Goal: Information Seeking & Learning: Find specific page/section

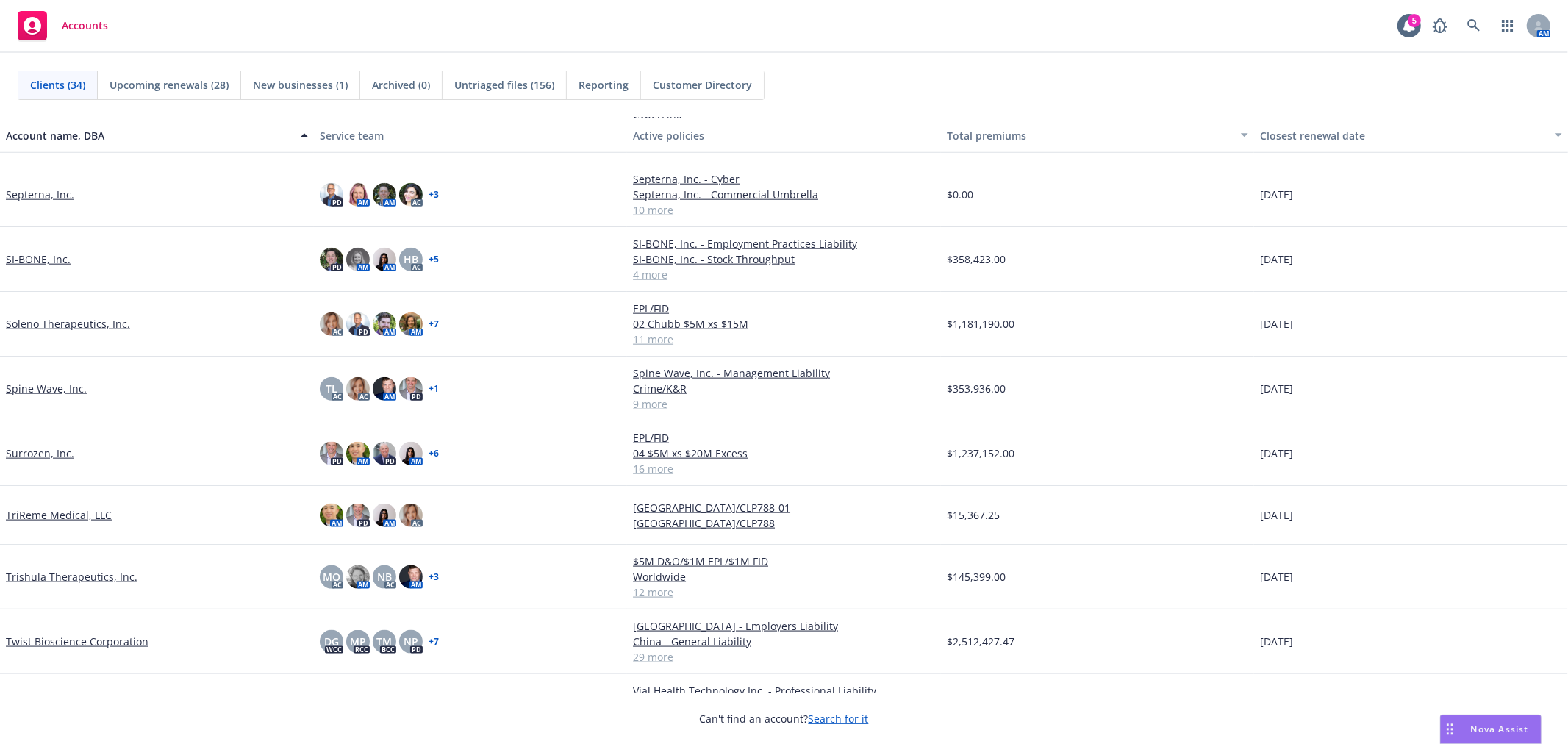
scroll to position [1514, 0]
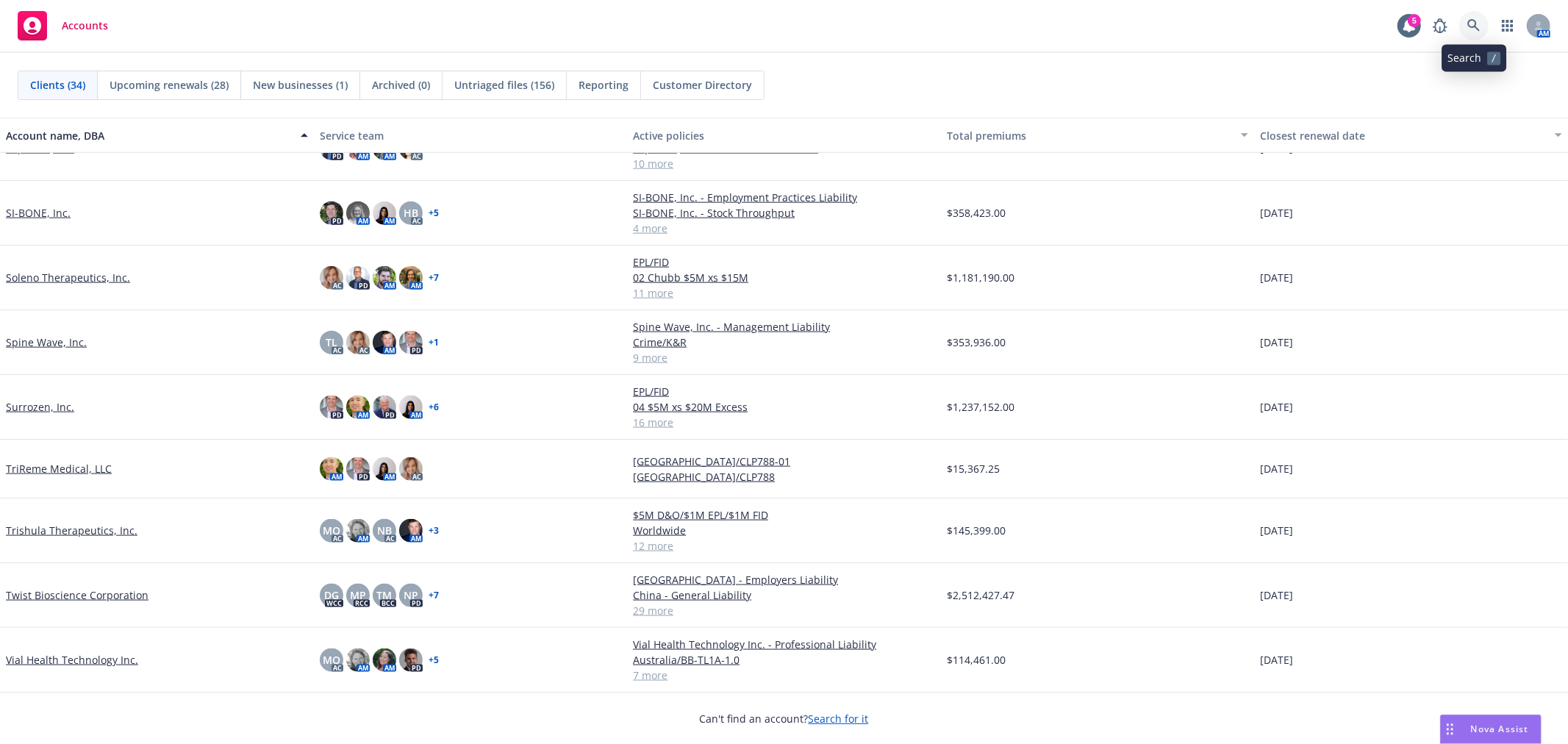
click at [1480, 28] on icon at bounding box center [1474, 26] width 13 height 13
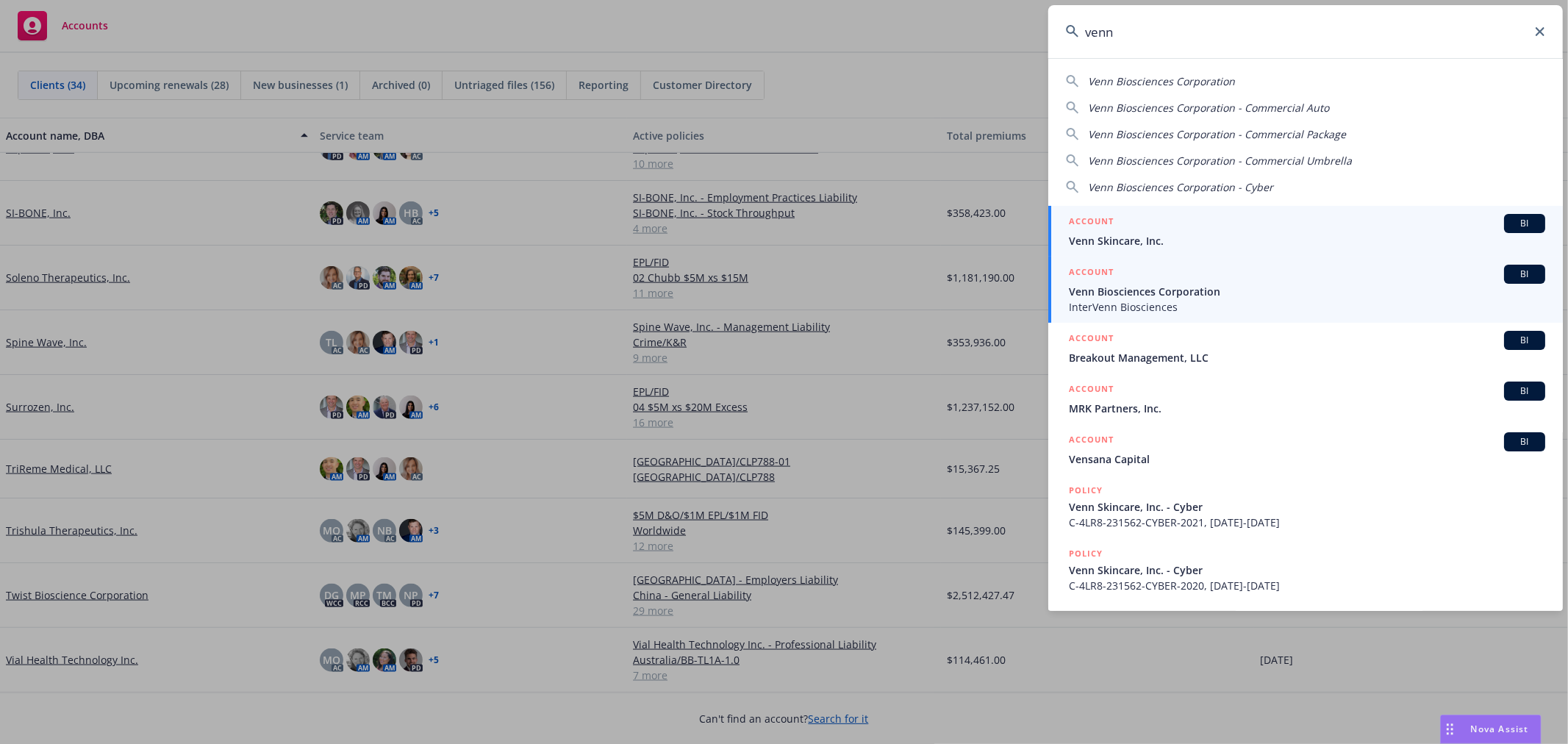
type input "venn"
click at [1189, 295] on span "Venn Biosciences Corporation" at bounding box center [1307, 291] width 477 height 15
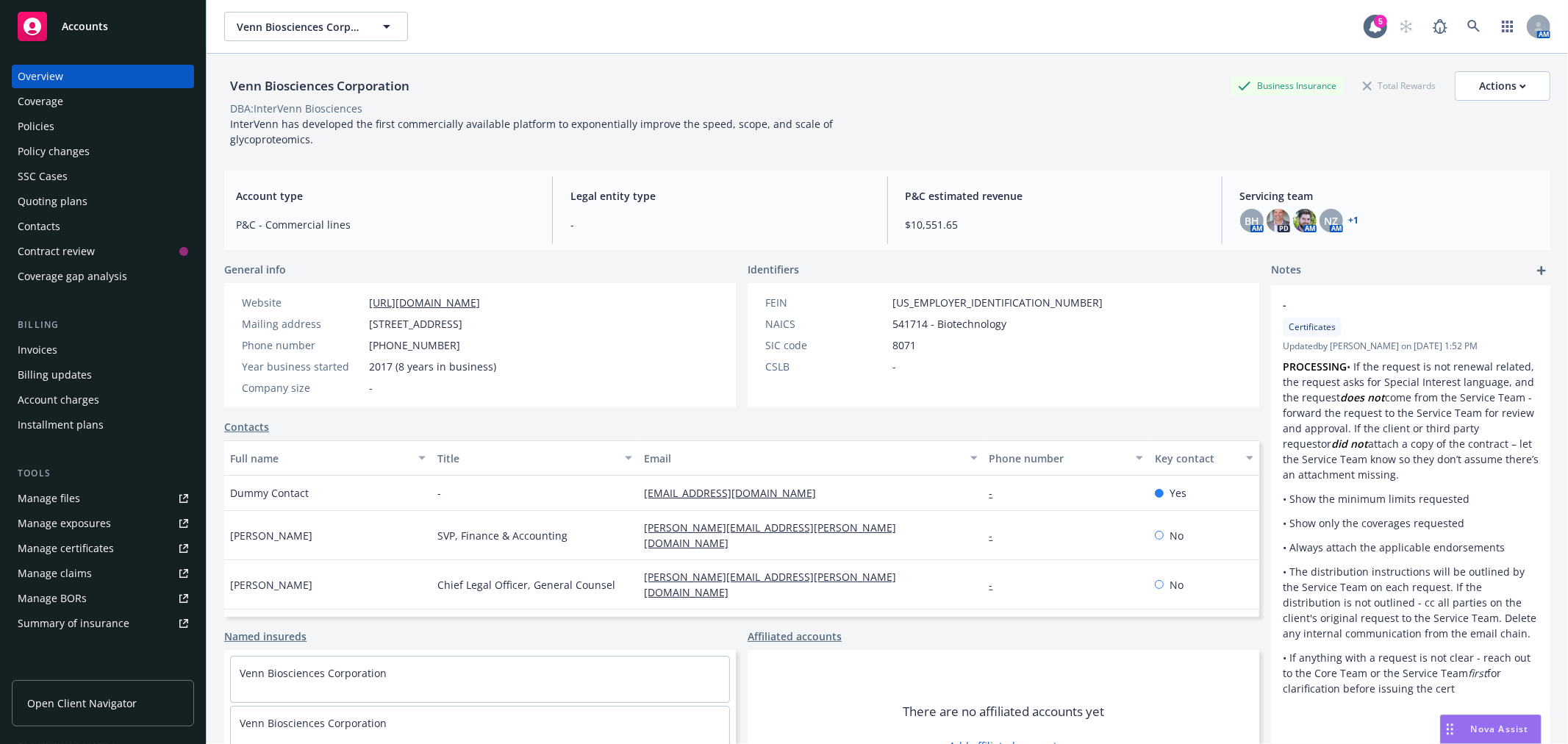
click at [63, 499] on div "Manage files" at bounding box center [48, 498] width 62 height 23
click at [89, 487] on link "Manage files" at bounding box center [103, 498] width 183 height 23
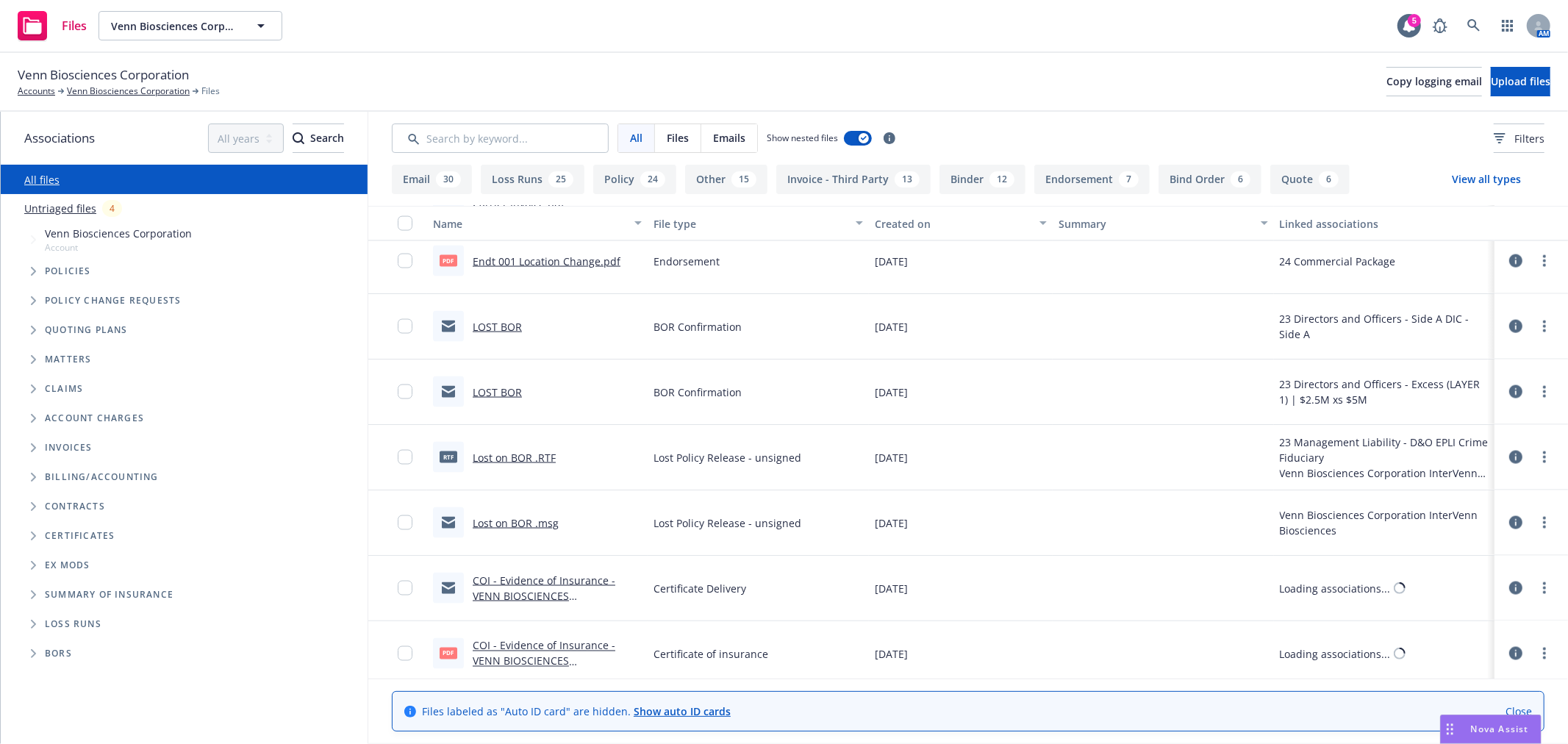
scroll to position [1961, 0]
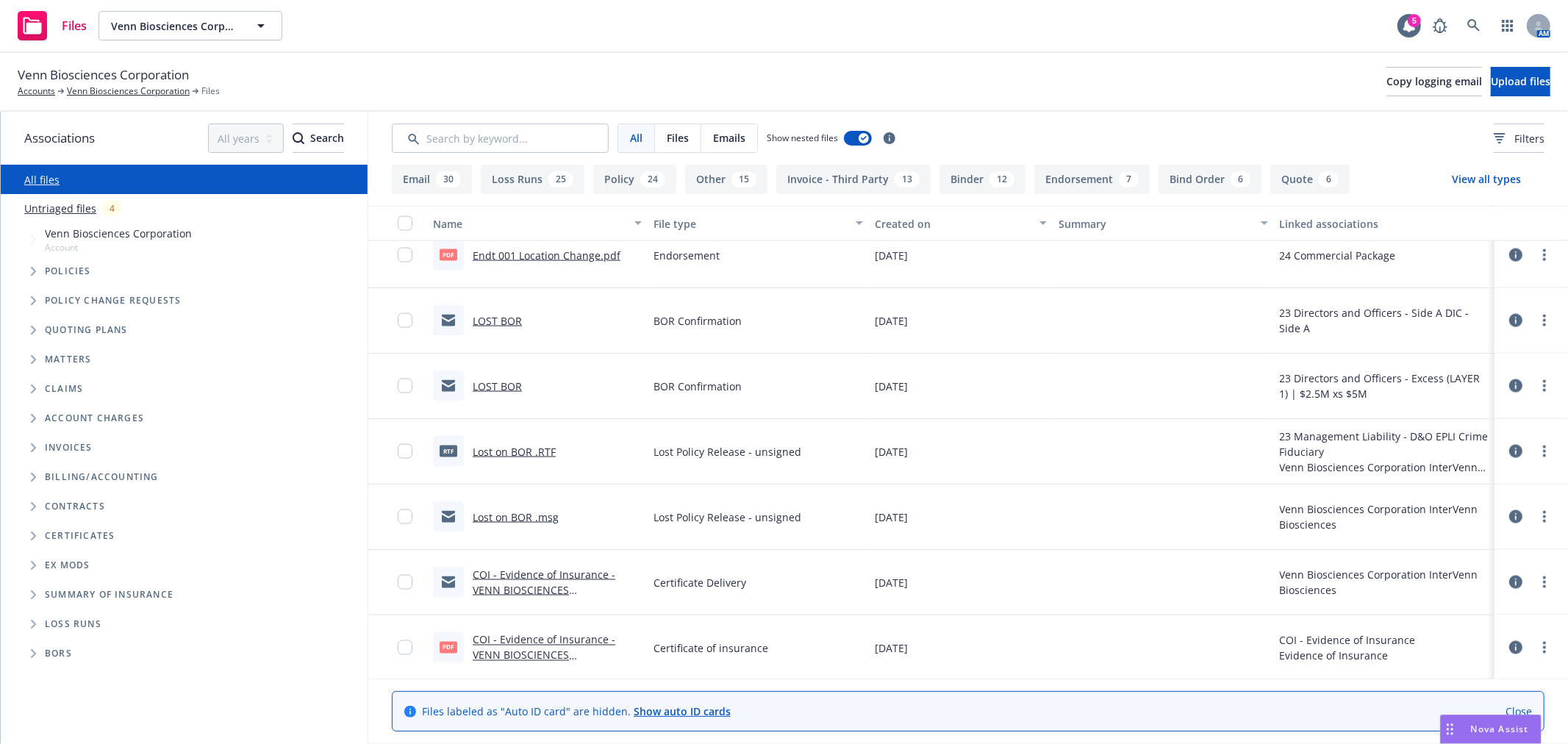
click at [509, 319] on link "LOST BOR" at bounding box center [497, 321] width 49 height 14
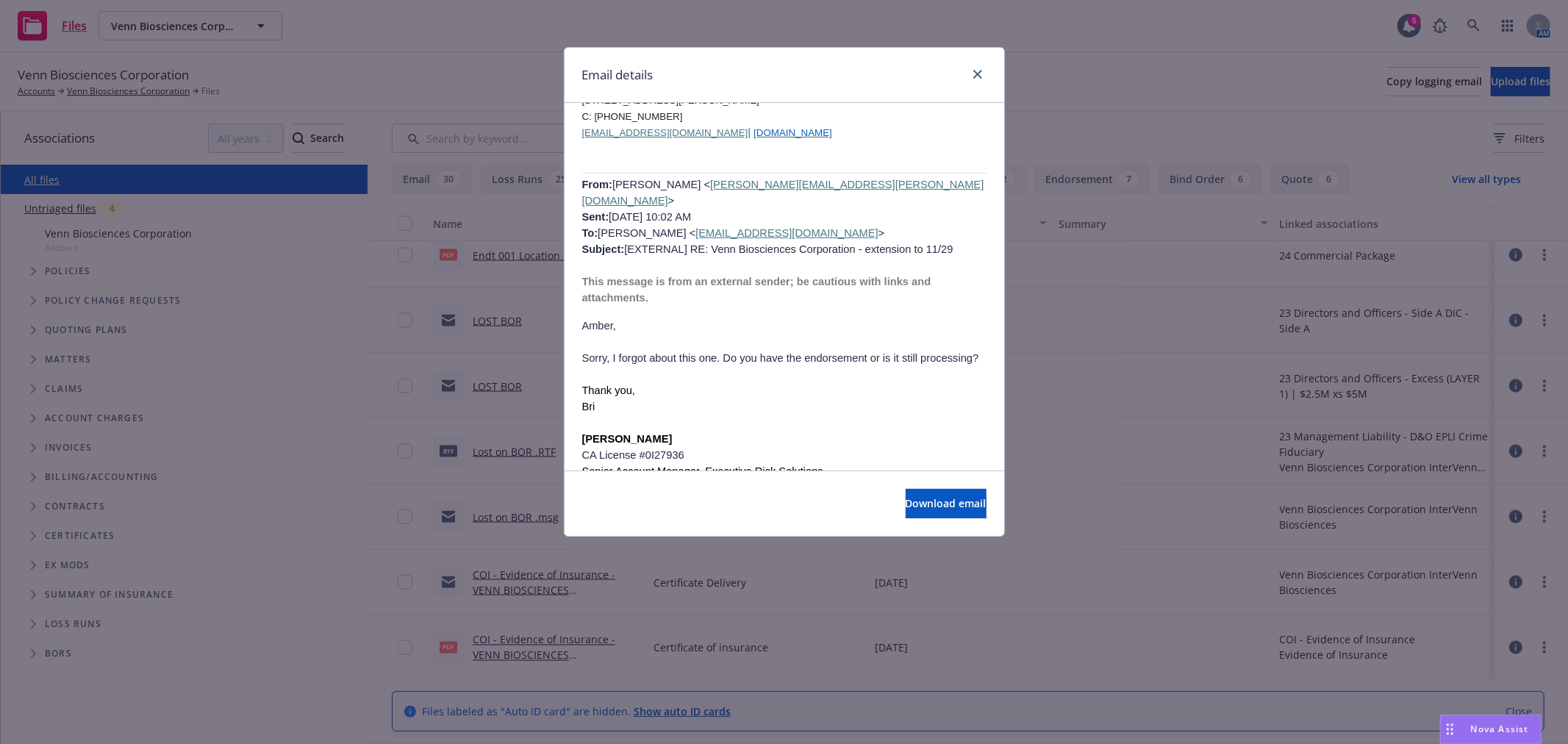
scroll to position [653, 0]
click at [983, 70] on link "close" at bounding box center [977, 74] width 17 height 17
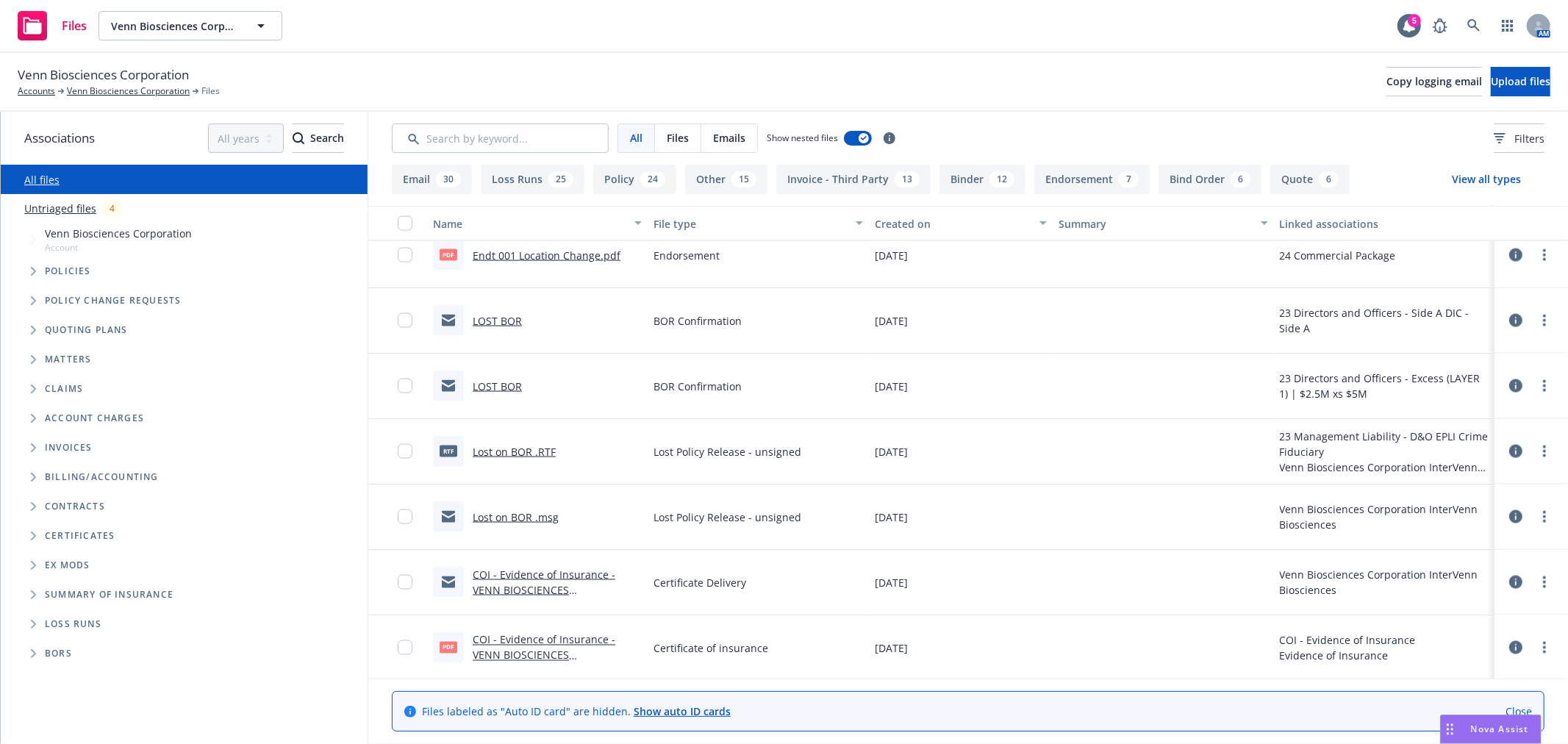
click at [521, 584] on link "COI - Evidence of Insurance - VENN BIOSCIENCES CORPORATION (1).eml" at bounding box center [544, 590] width 142 height 45
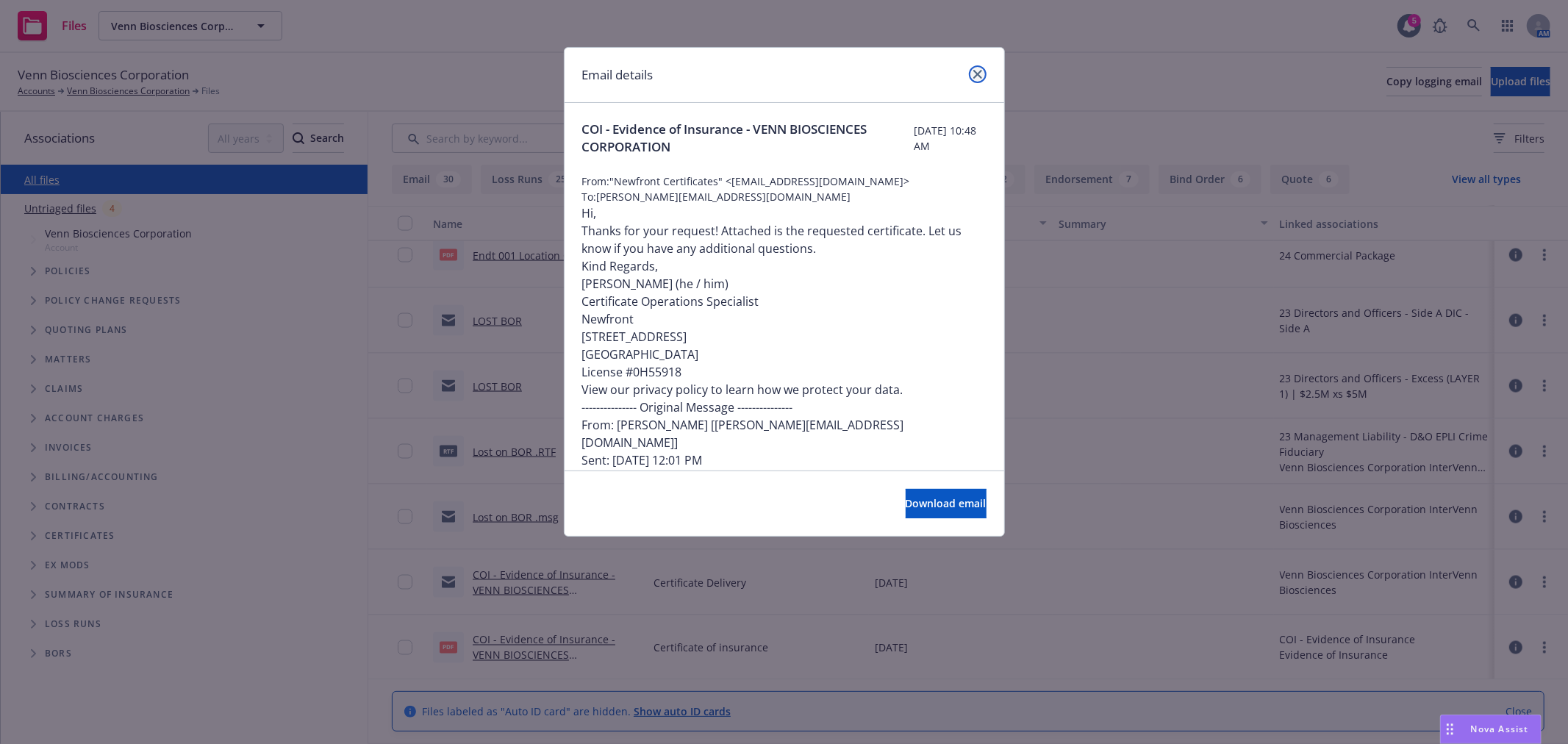
click at [971, 78] on link "close" at bounding box center [977, 74] width 17 height 17
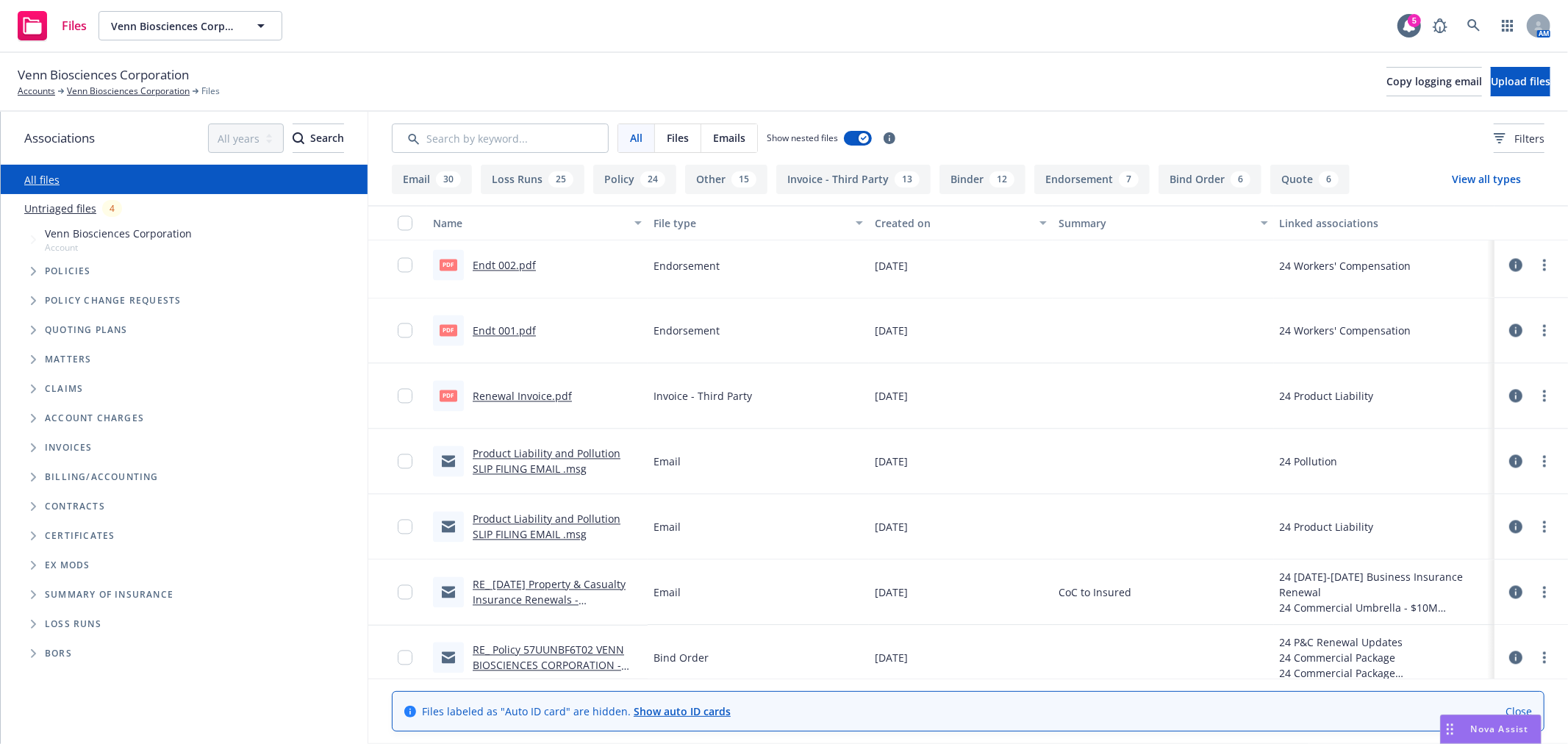
scroll to position [2615, 0]
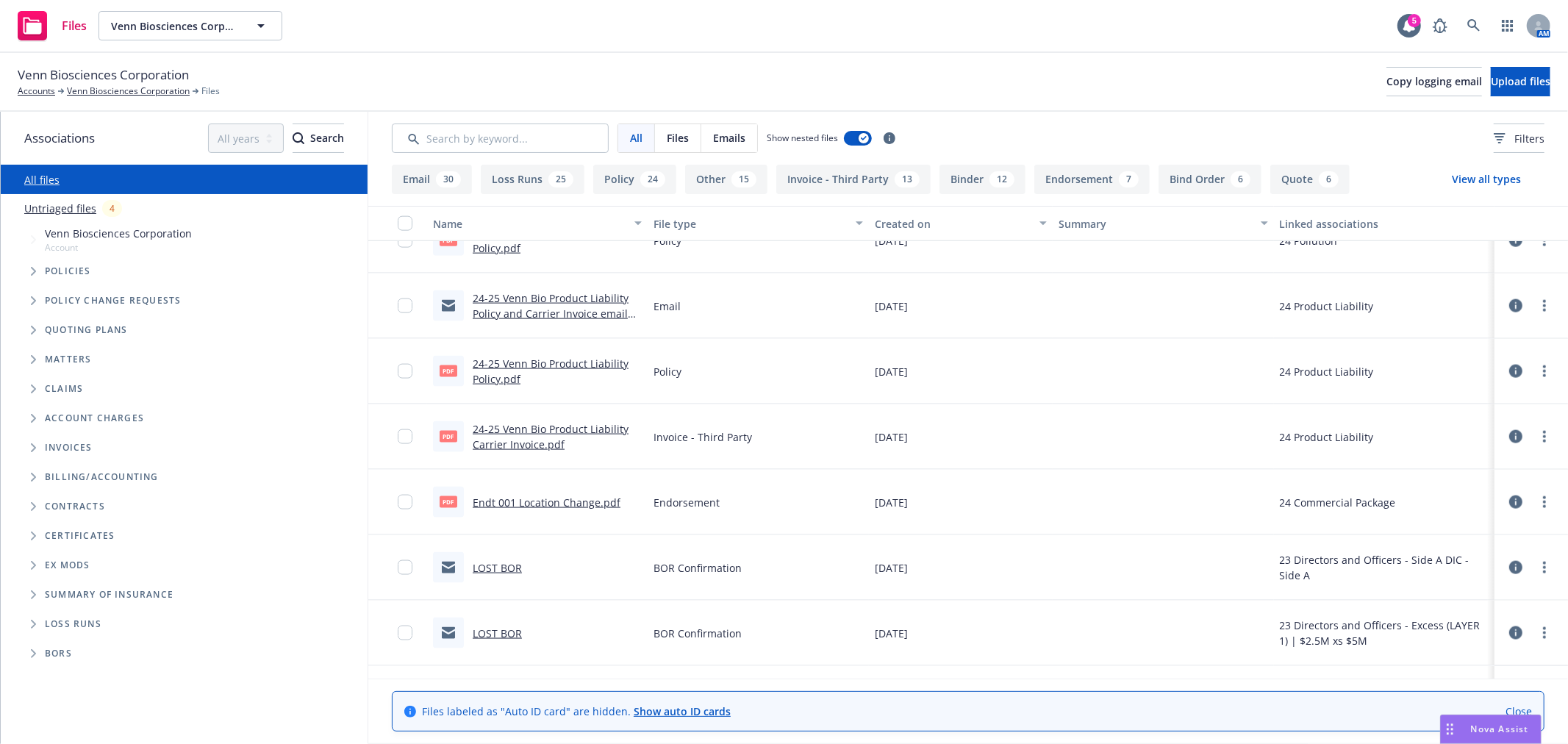
scroll to position [1879, 0]
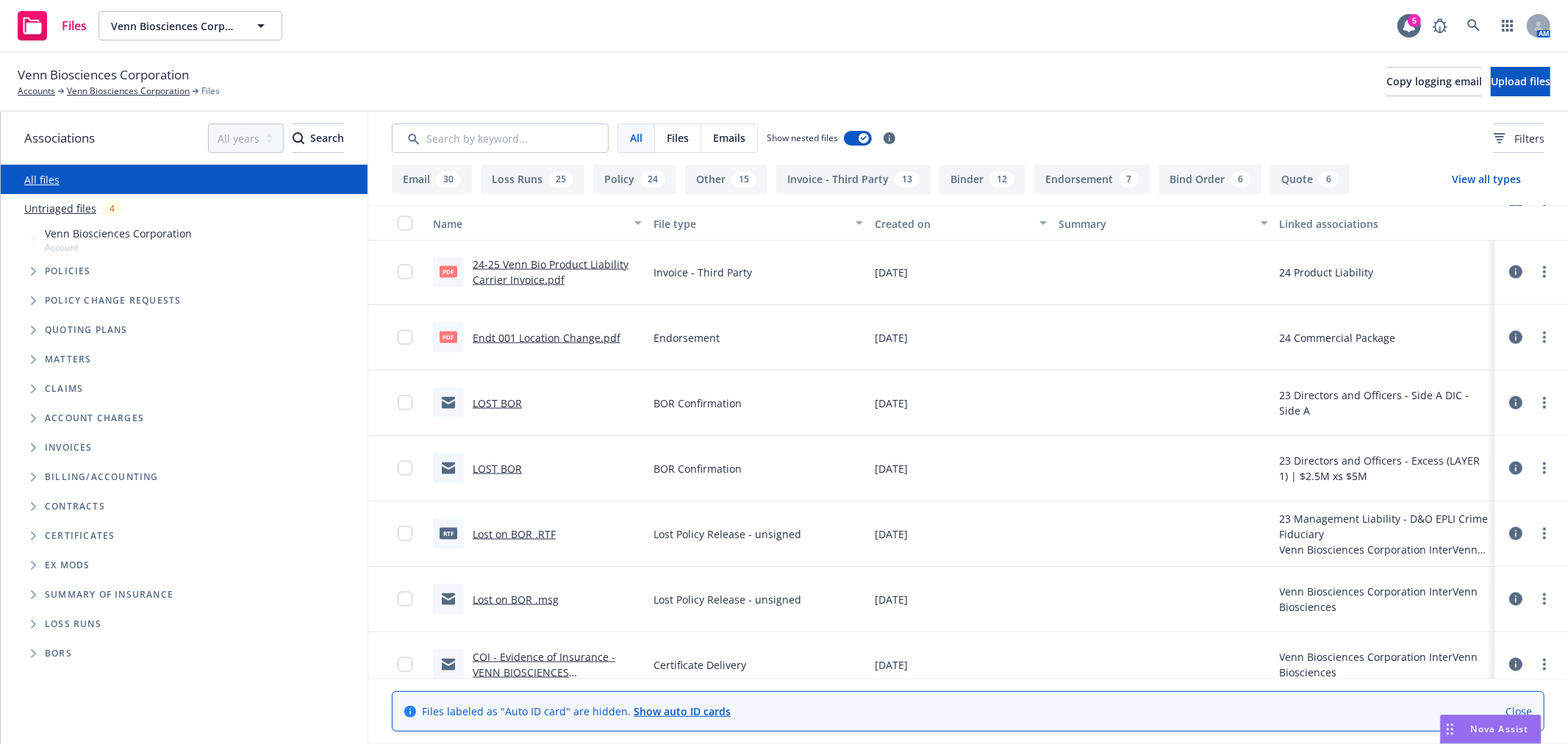
click at [511, 599] on link "Lost on BOR .msg" at bounding box center [516, 600] width 86 height 14
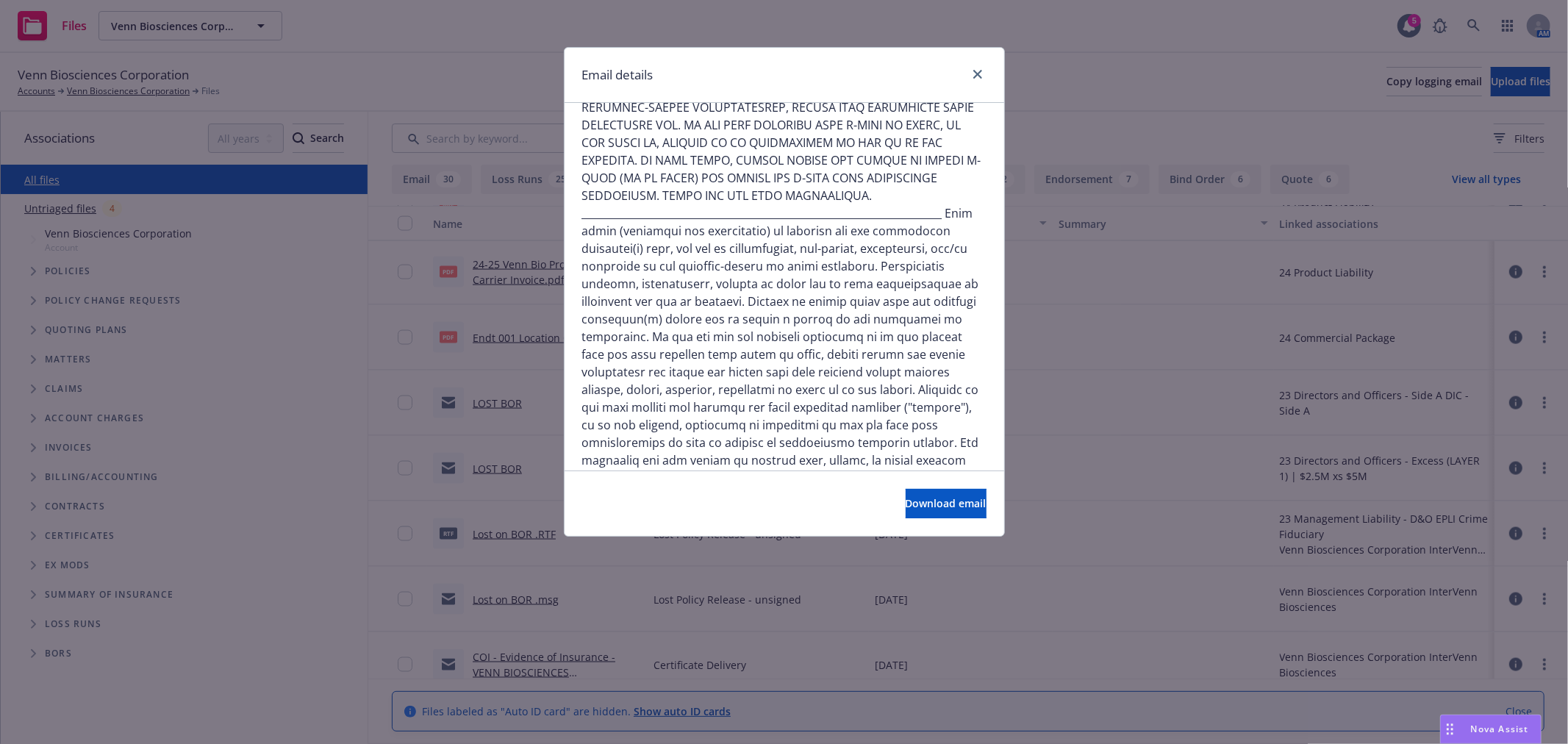
scroll to position [332, 0]
click at [976, 77] on icon "close" at bounding box center [977, 74] width 9 height 9
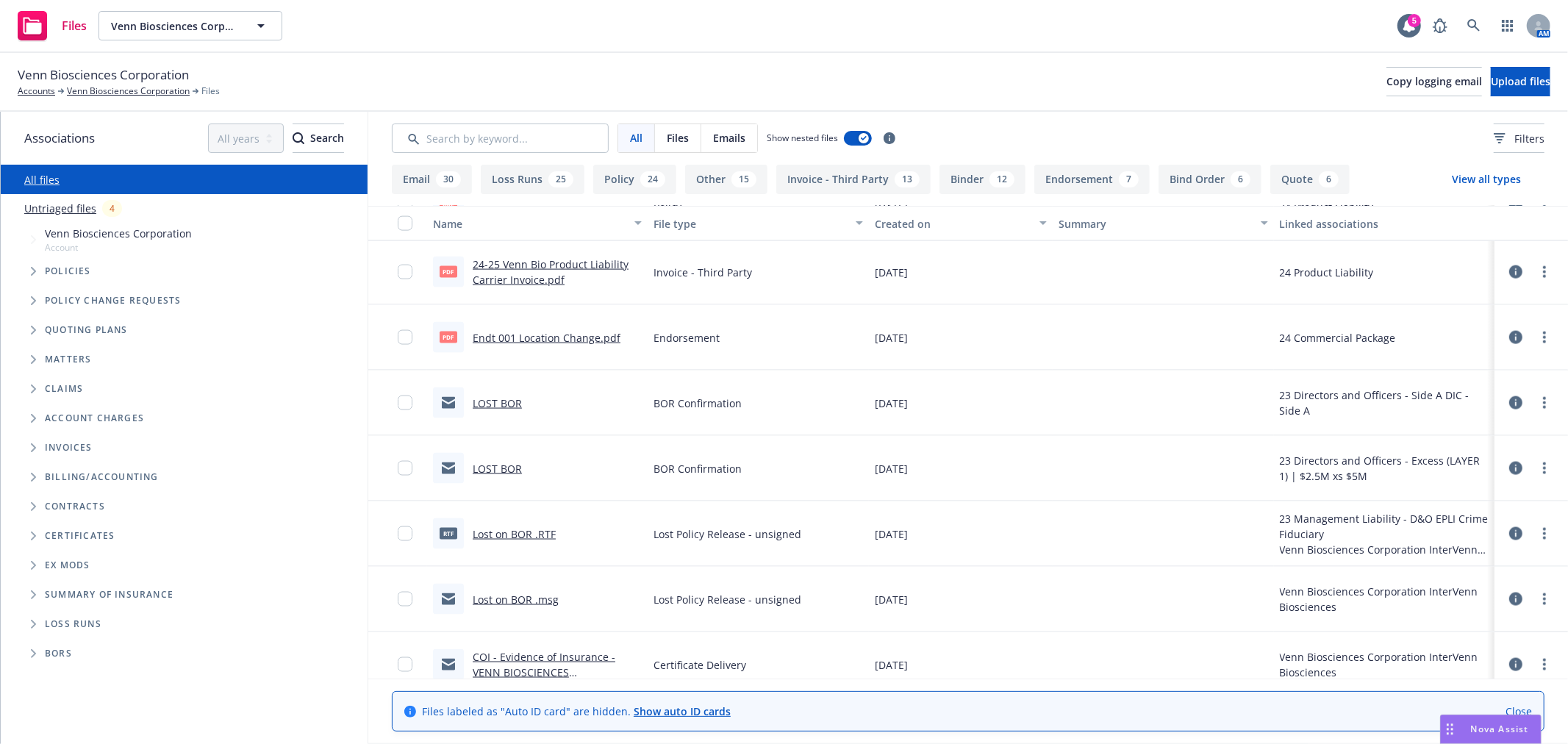
click at [502, 536] on link "Lost on BOR .RTF" at bounding box center [514, 534] width 83 height 14
click at [502, 465] on link "LOST BOR" at bounding box center [497, 468] width 49 height 14
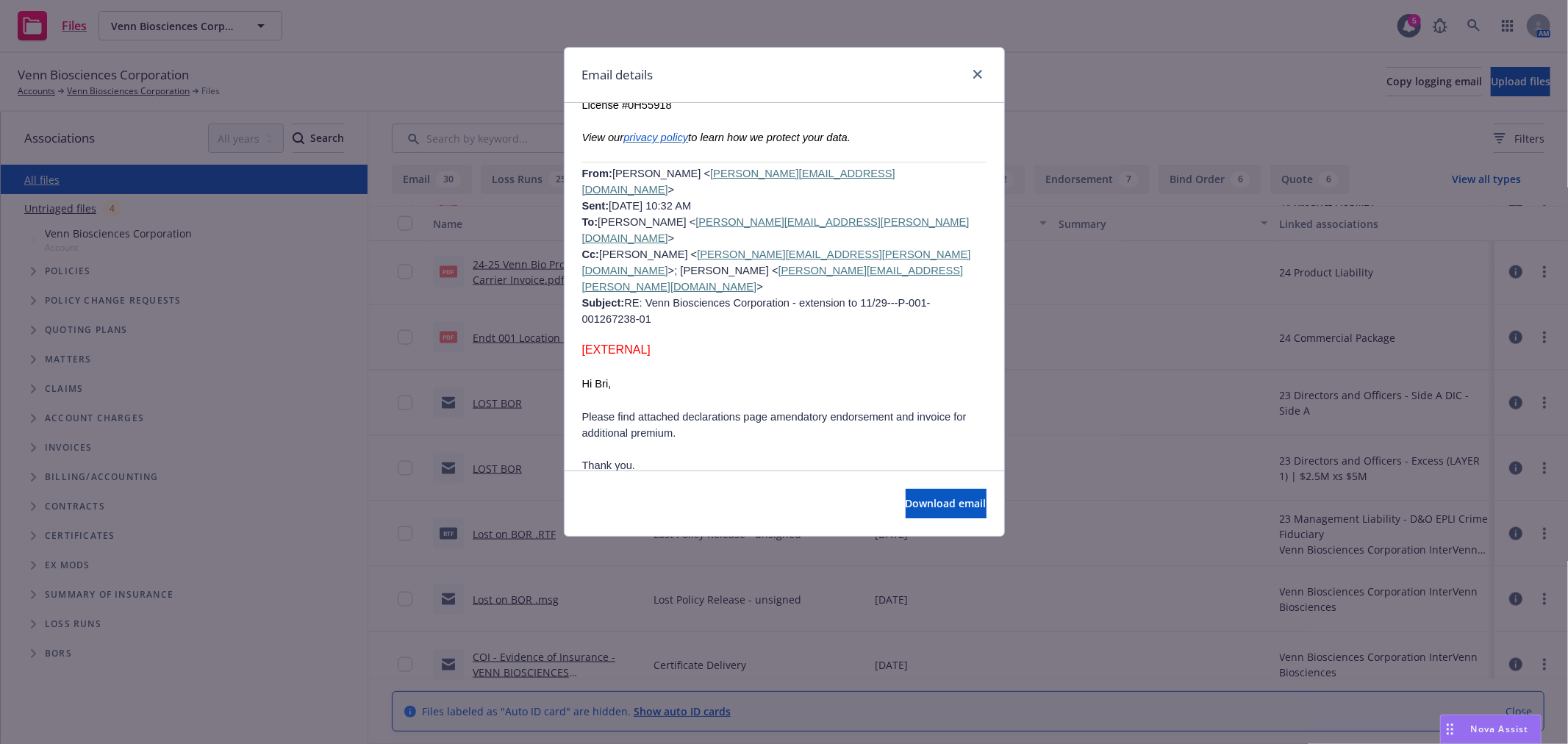
scroll to position [1307, 0]
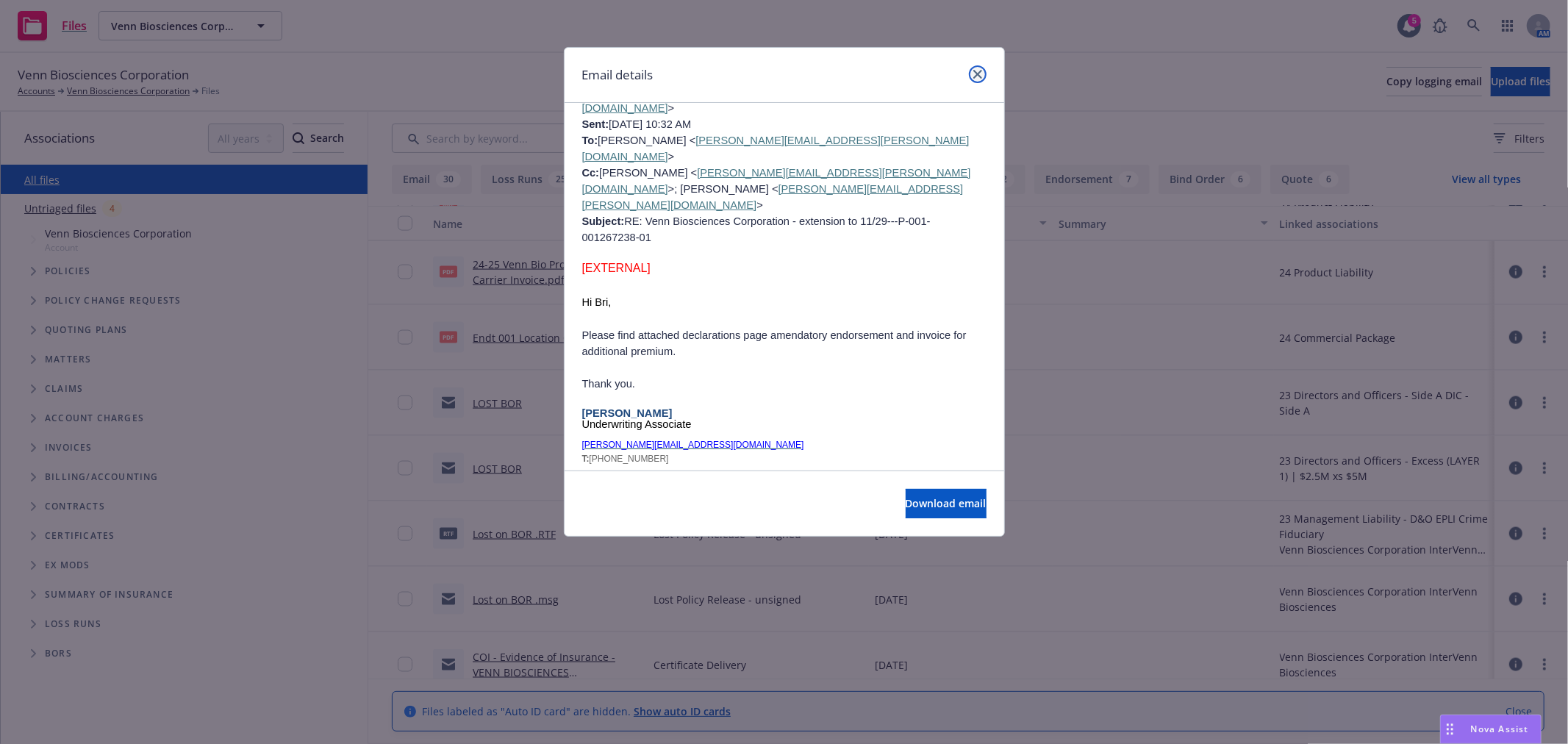
click at [978, 72] on icon "close" at bounding box center [977, 74] width 9 height 9
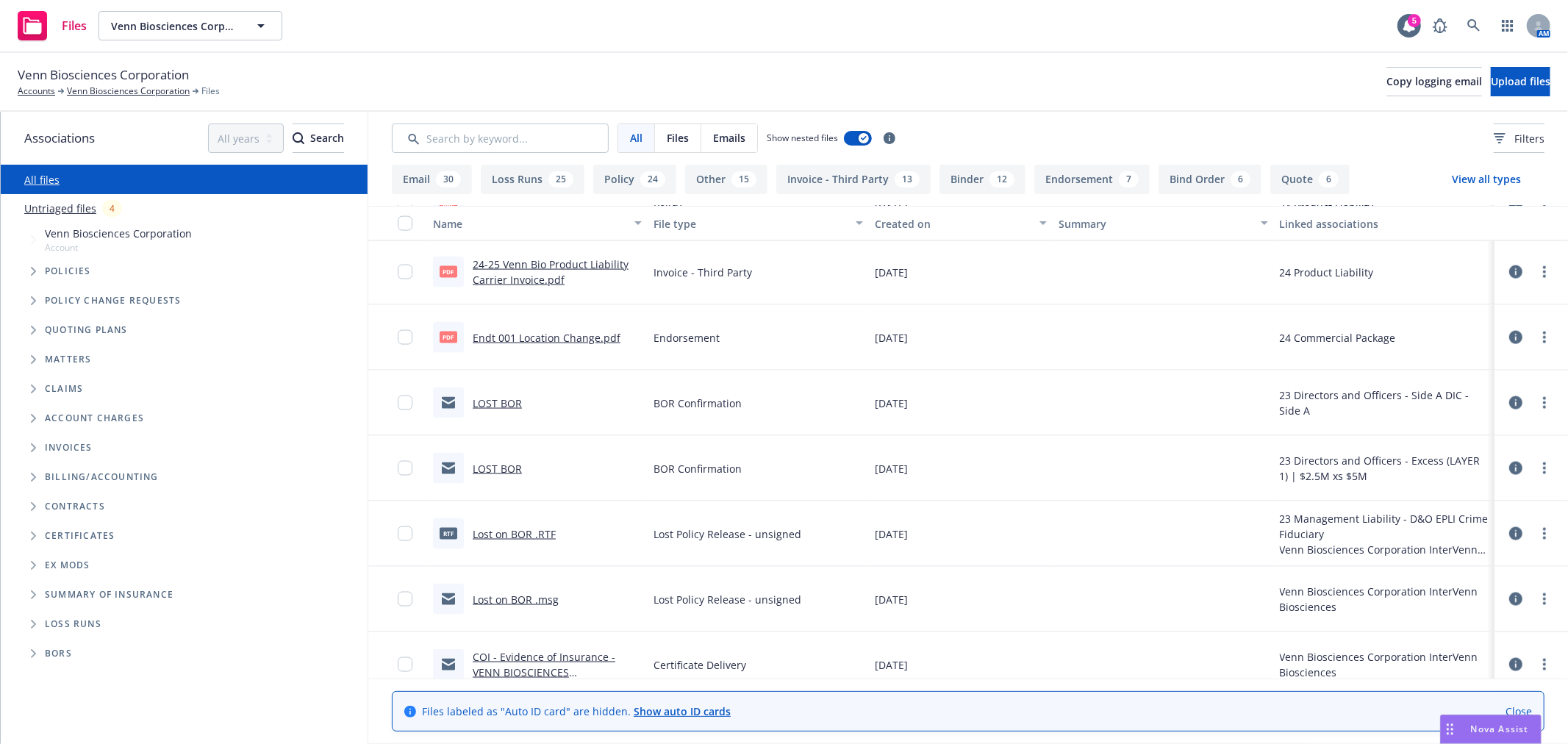
click at [486, 406] on link "LOST BOR" at bounding box center [497, 403] width 49 height 14
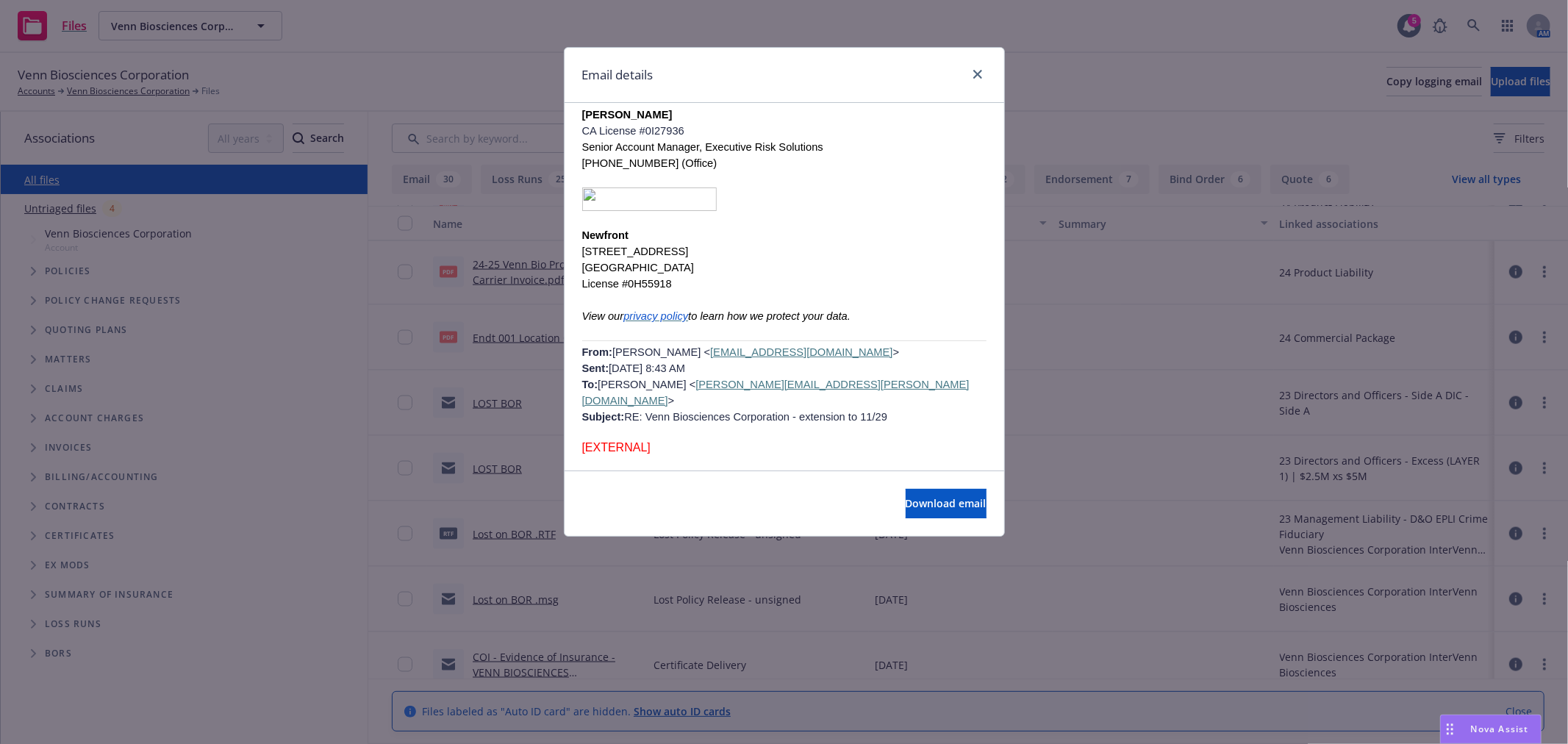
scroll to position [2533, 0]
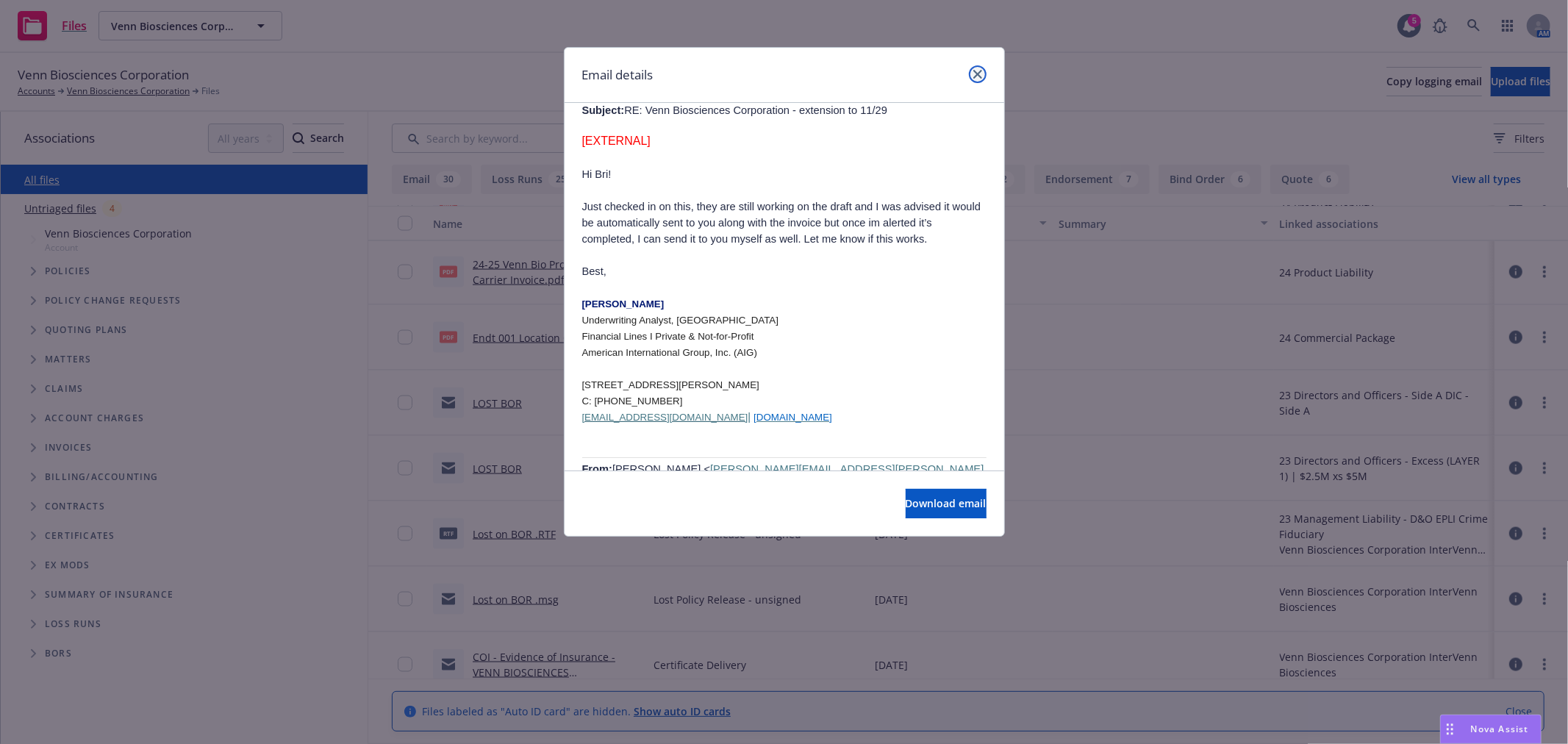
click at [978, 75] on icon "close" at bounding box center [977, 74] width 9 height 9
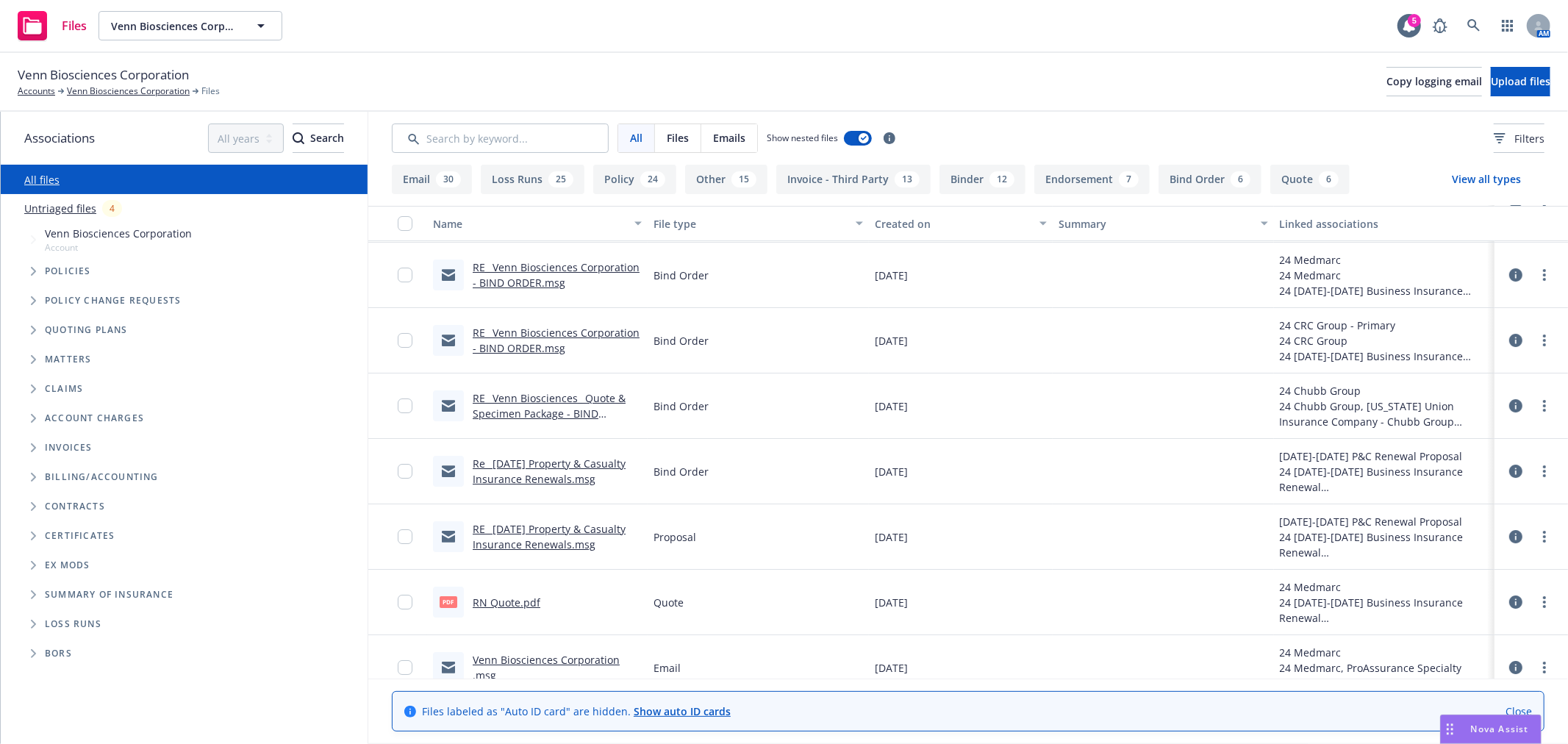
scroll to position [4412, 0]
